Goal: Task Accomplishment & Management: Use online tool/utility

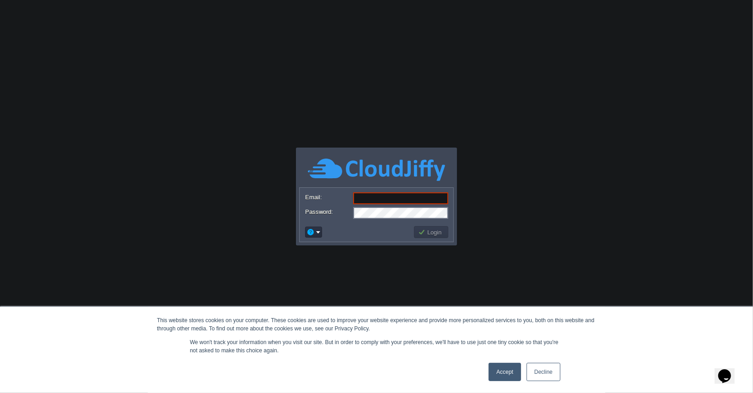
type input "[EMAIL_ADDRESS][DOMAIN_NAME]"
click at [434, 231] on button "Login" at bounding box center [431, 232] width 27 height 8
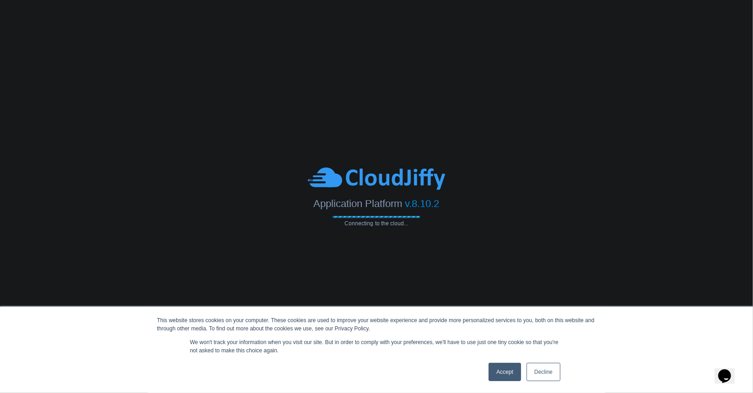
click at [545, 373] on link "Decline" at bounding box center [544, 372] width 34 height 18
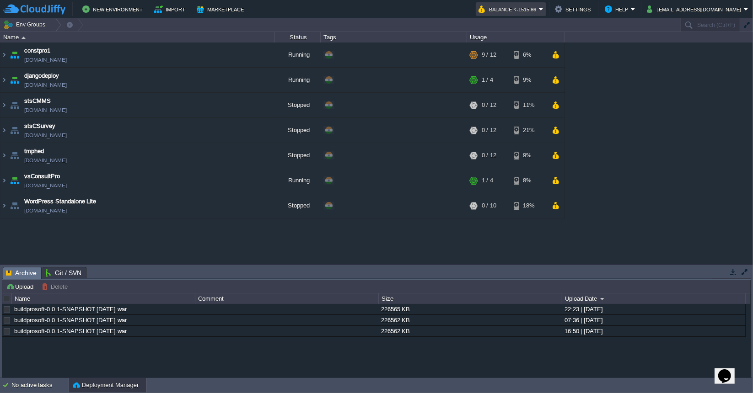
click at [544, 9] on em "Balance ₹-1515.86" at bounding box center [511, 9] width 65 height 11
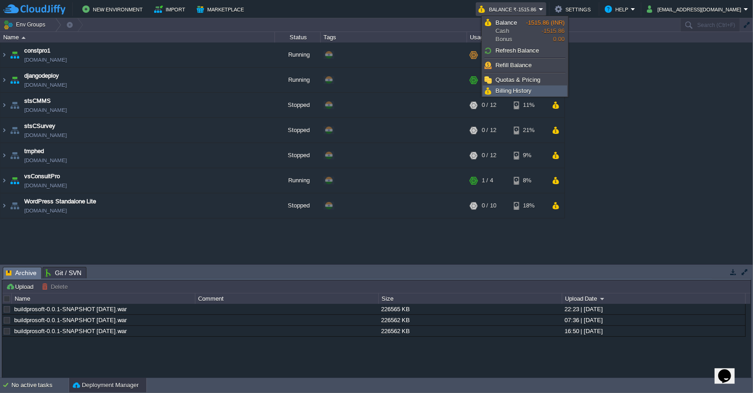
click at [513, 91] on span "Billing History" at bounding box center [513, 90] width 37 height 7
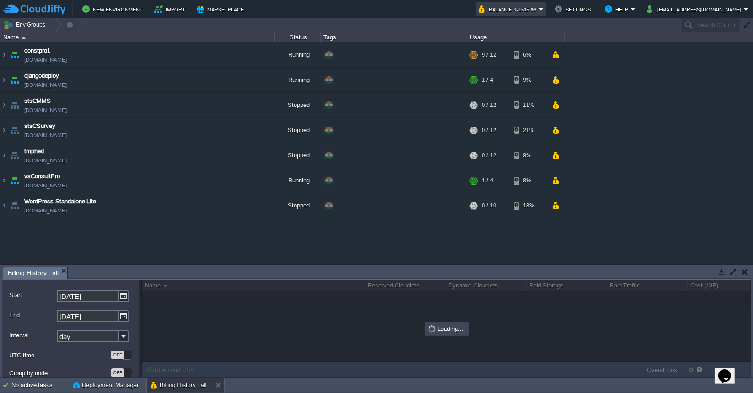
click at [544, 11] on em "Balance ₹-1515.86" at bounding box center [511, 9] width 65 height 11
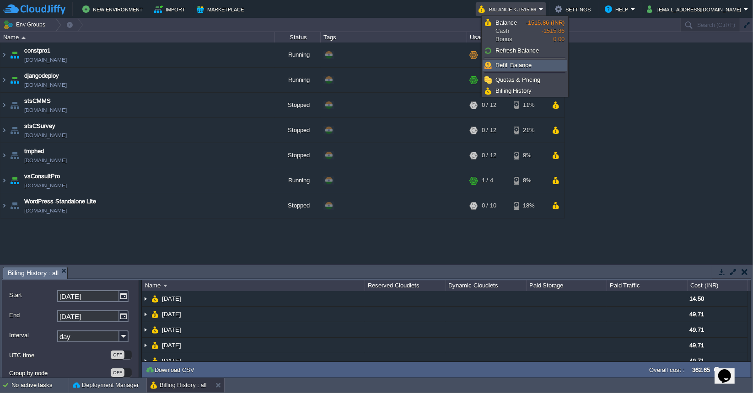
click at [528, 63] on span "Refill Balance" at bounding box center [513, 65] width 37 height 7
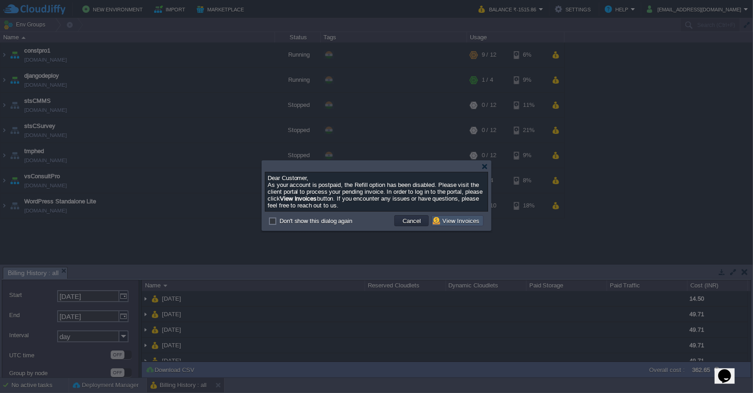
click at [454, 222] on button "View Invoices" at bounding box center [457, 221] width 49 height 8
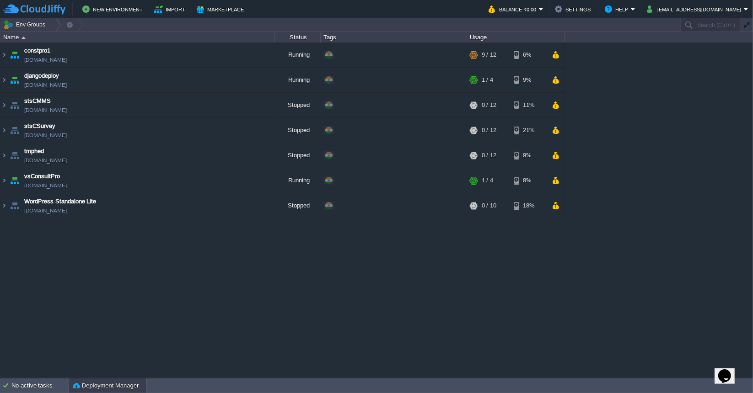
click at [108, 383] on button "Deployment Manager" at bounding box center [106, 386] width 66 height 9
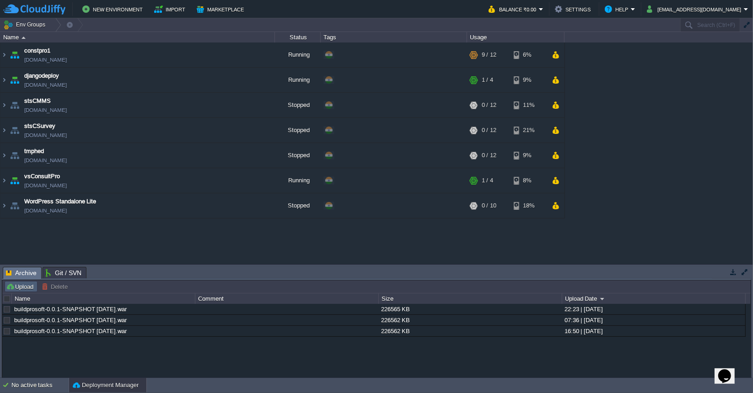
click at [30, 288] on button "Upload" at bounding box center [21, 287] width 30 height 8
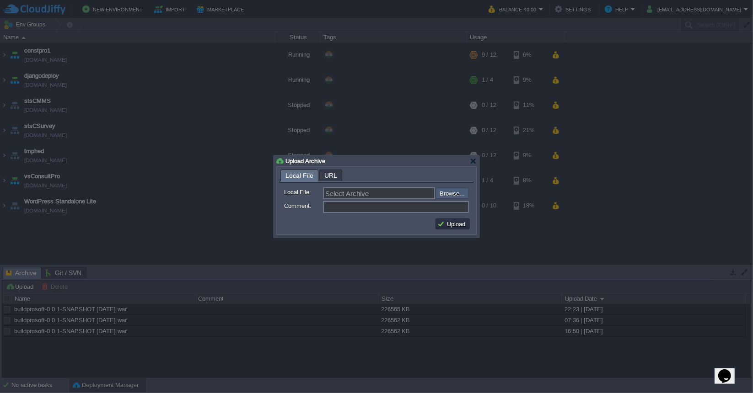
click at [448, 194] on input "file" at bounding box center [411, 193] width 116 height 11
type input "C:\fakepath\buildprosoft-0.0.1-SNAPSHOT [DATE].war"
type input "buildprosoft-0.0.1-SNAPSHOT [DATE].war"
click at [453, 226] on button "Upload" at bounding box center [452, 224] width 31 height 8
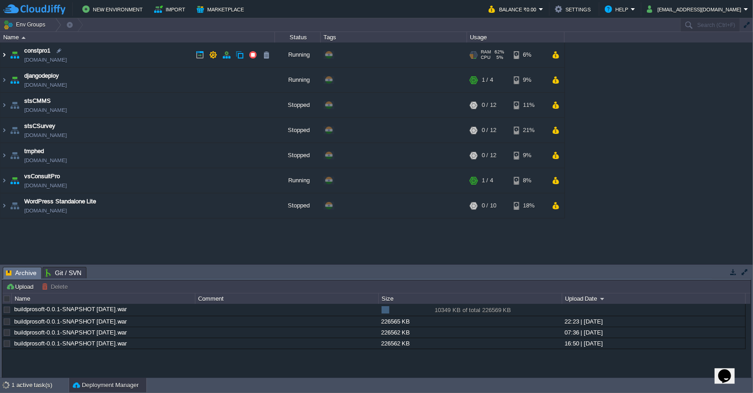
click at [5, 54] on img at bounding box center [3, 55] width 7 height 25
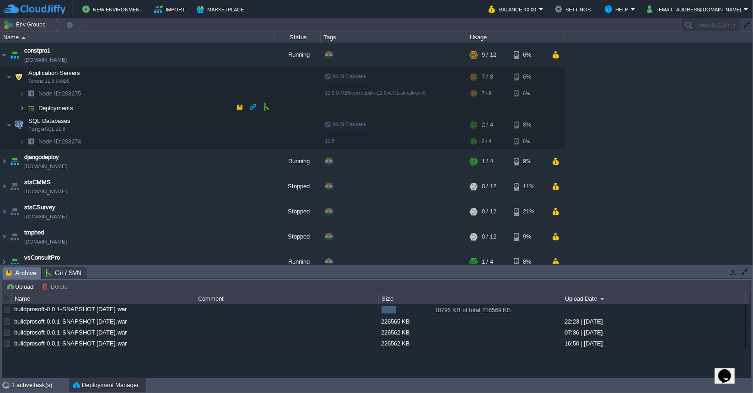
click at [23, 108] on img at bounding box center [21, 108] width 5 height 14
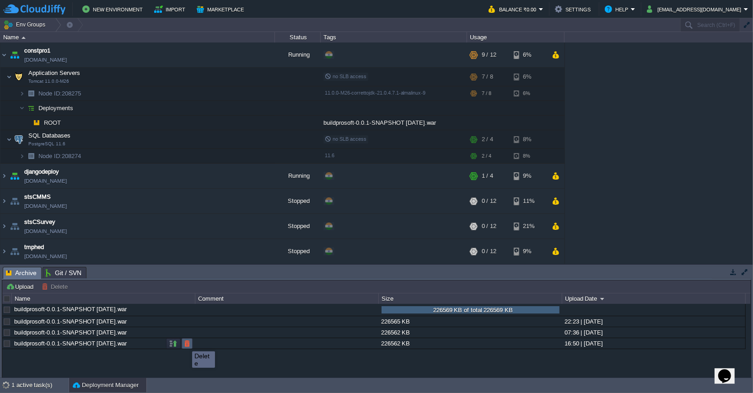
click at [185, 343] on button "button" at bounding box center [187, 344] width 8 height 8
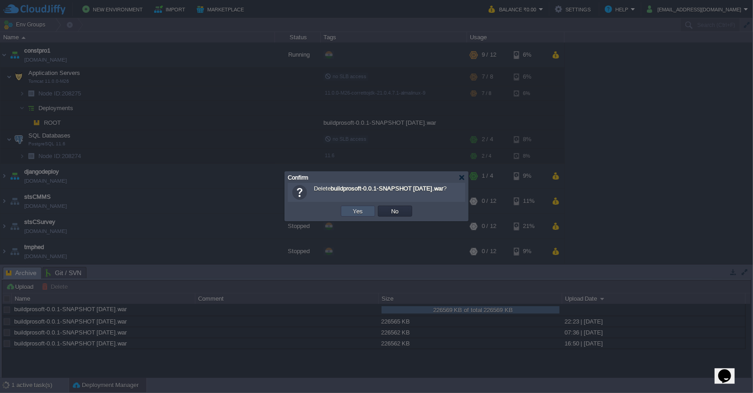
click at [361, 214] on button "Yes" at bounding box center [358, 211] width 16 height 8
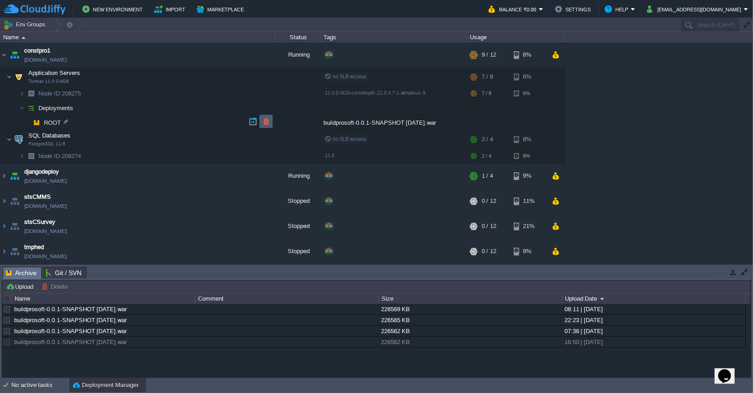
click at [268, 121] on button "button" at bounding box center [266, 122] width 8 height 8
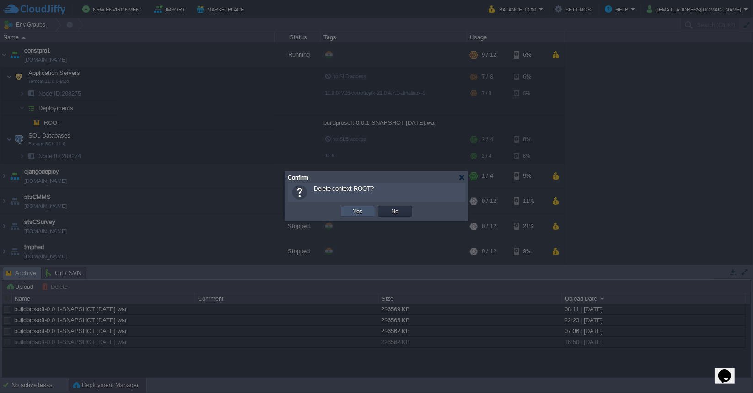
click at [359, 209] on button "Yes" at bounding box center [358, 211] width 16 height 8
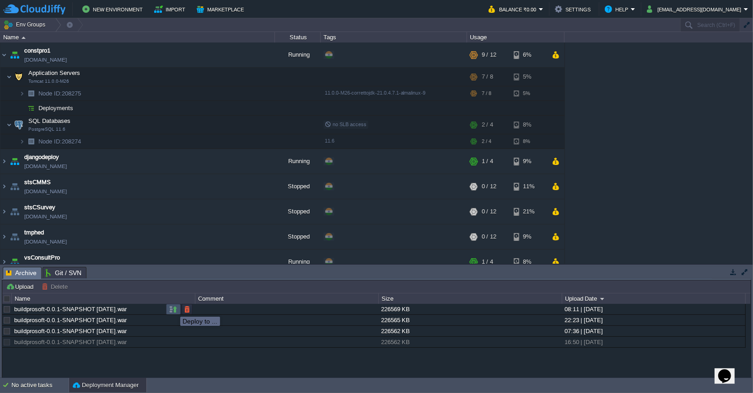
click at [173, 309] on button "button" at bounding box center [173, 310] width 8 height 8
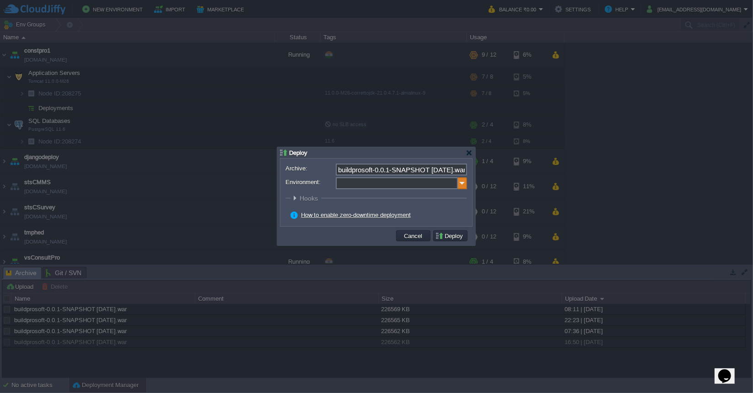
click at [462, 183] on img at bounding box center [462, 184] width 9 height 12
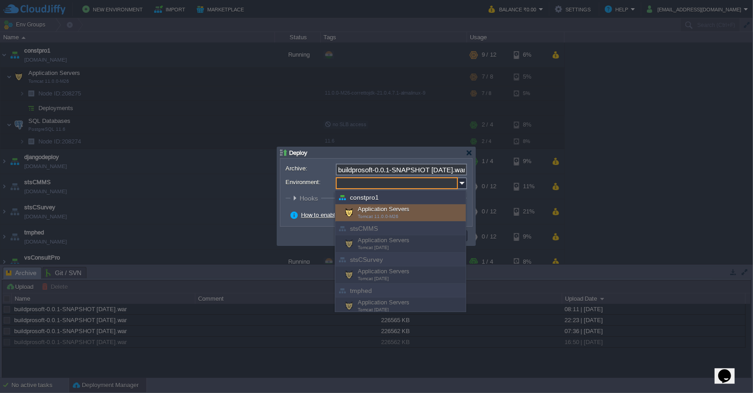
click at [411, 211] on div "Application Servers Tomcat 11.0.0-M26" at bounding box center [400, 212] width 130 height 17
type input "Application Servers (constpro1)"
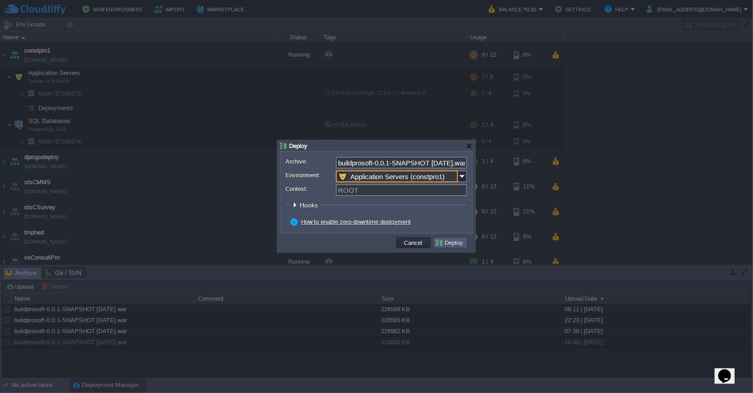
click at [454, 241] on button "Deploy" at bounding box center [450, 243] width 31 height 8
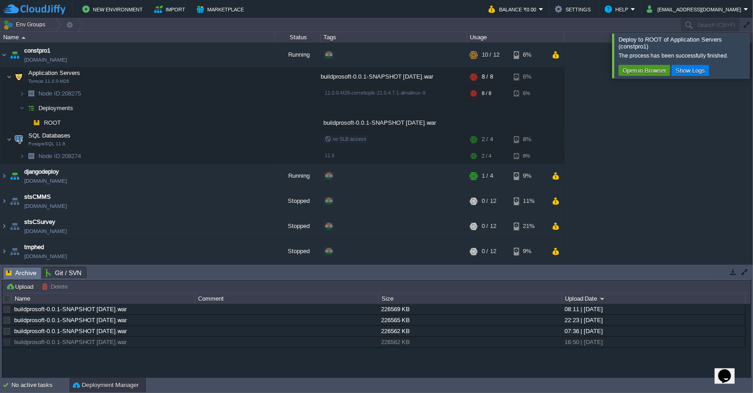
click at [639, 69] on button "Open in Browser" at bounding box center [644, 70] width 49 height 8
